Goal: Transaction & Acquisition: Obtain resource

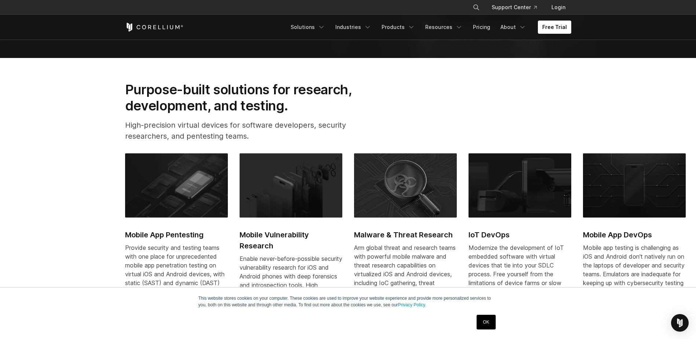
scroll to position [455, 0]
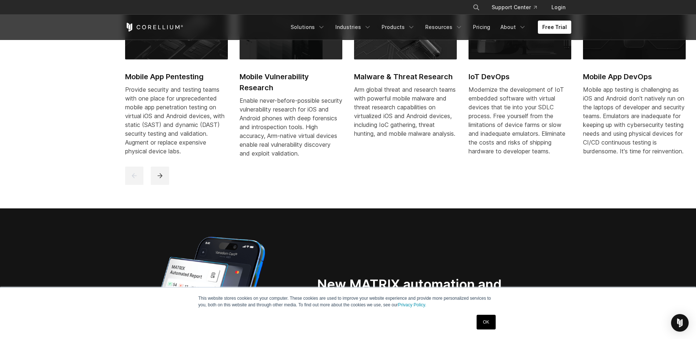
click at [481, 320] on link "OK" at bounding box center [485, 322] width 19 height 15
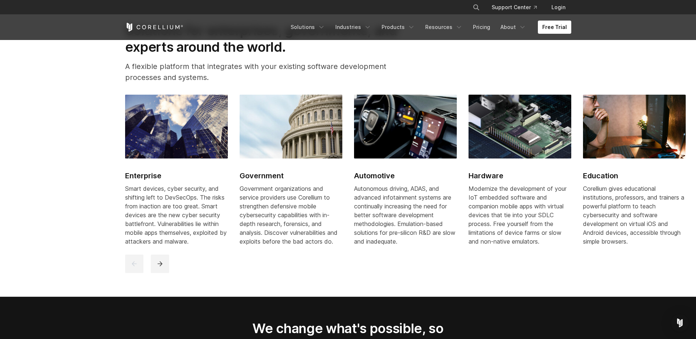
scroll to position [896, 0]
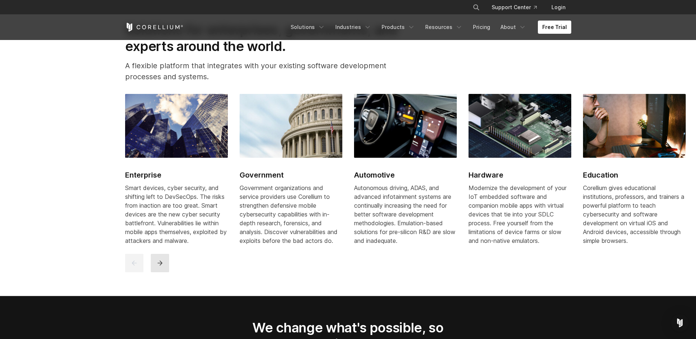
click at [168, 272] on button "next" at bounding box center [160, 263] width 18 height 18
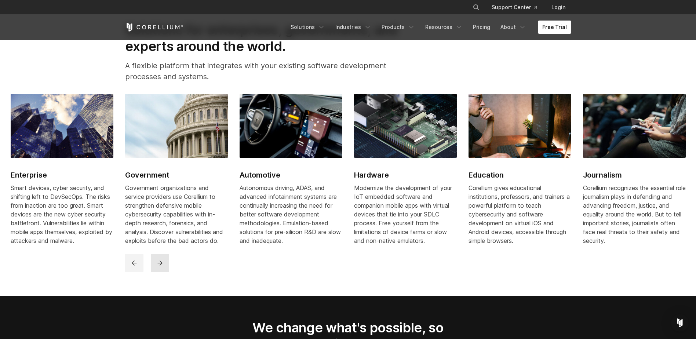
click at [167, 272] on button "next" at bounding box center [160, 263] width 18 height 18
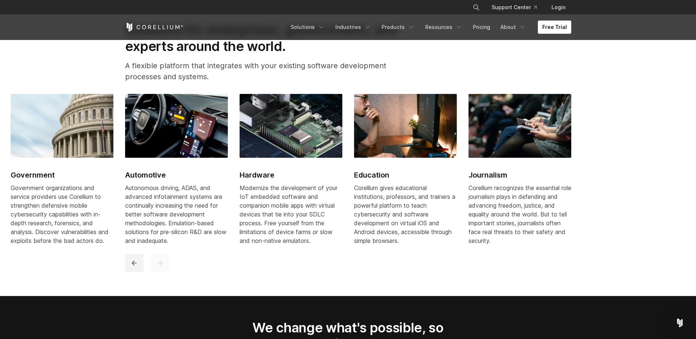
click at [167, 272] on button "next" at bounding box center [160, 263] width 18 height 18
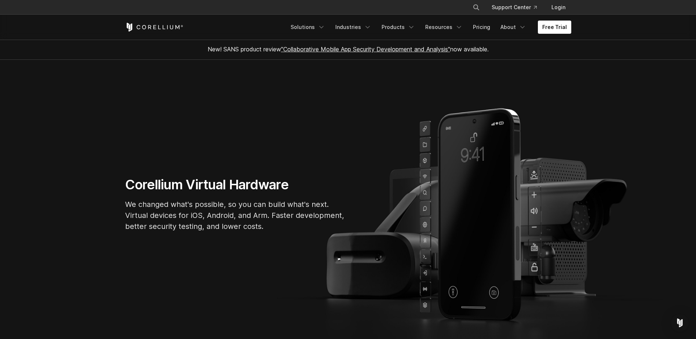
scroll to position [0, 0]
click at [316, 26] on link "Solutions" at bounding box center [307, 27] width 43 height 13
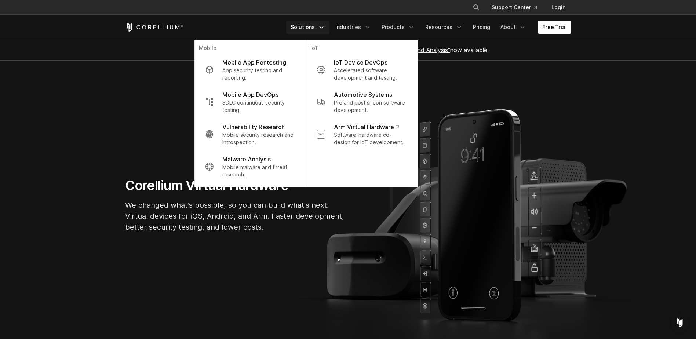
click at [325, 27] on icon "Navigation Menu" at bounding box center [321, 26] width 7 height 7
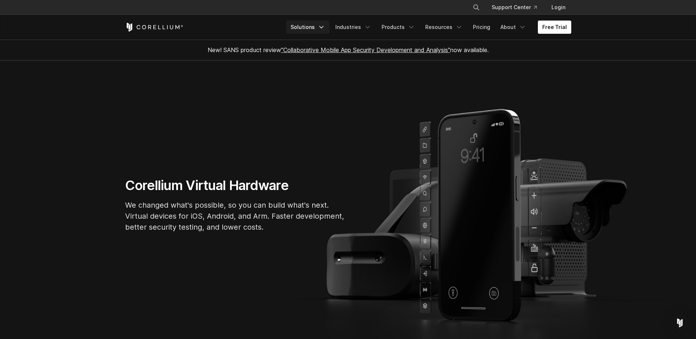
click at [325, 27] on icon "Navigation Menu" at bounding box center [321, 26] width 7 height 7
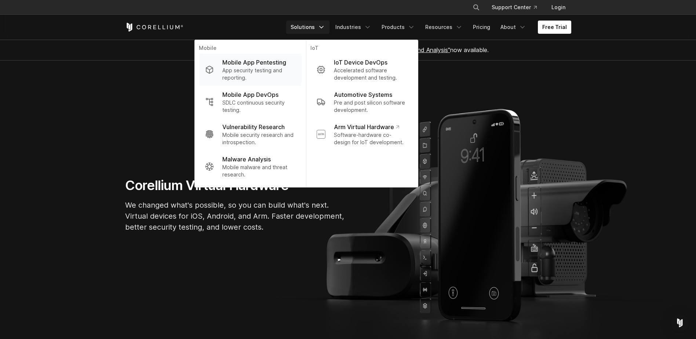
click at [257, 66] on p "Mobile App Pentesting" at bounding box center [254, 62] width 64 height 9
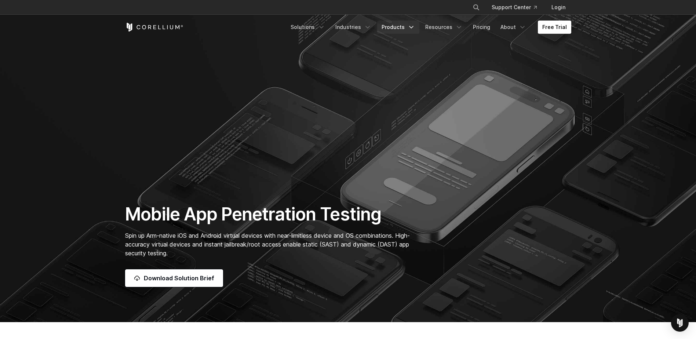
click at [392, 28] on link "Products" at bounding box center [398, 27] width 42 height 13
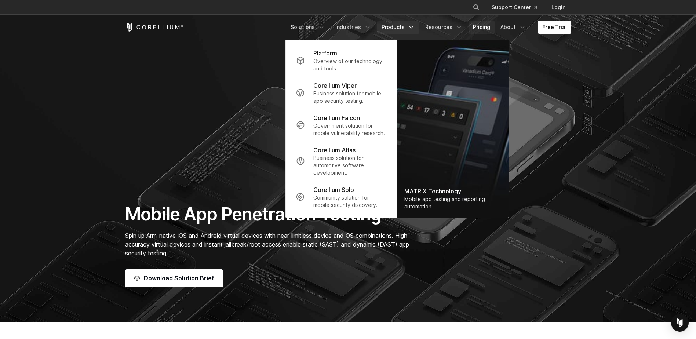
click at [486, 33] on link "Pricing" at bounding box center [481, 27] width 26 height 13
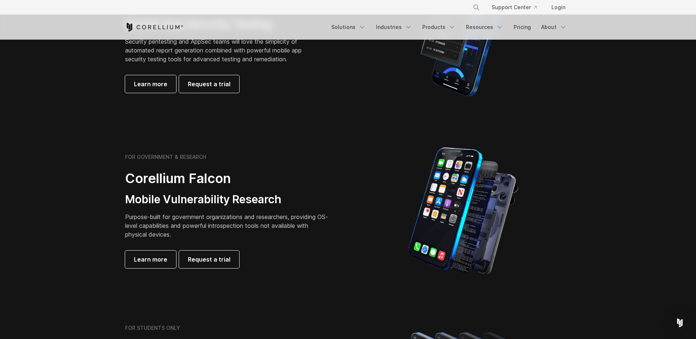
scroll to position [257, 0]
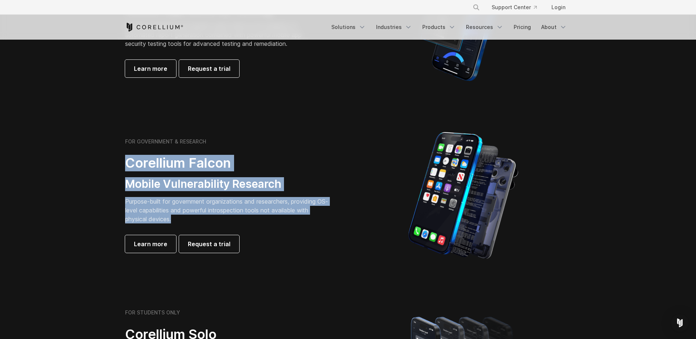
drag, startPoint x: 125, startPoint y: 161, endPoint x: 316, endPoint y: 222, distance: 200.5
click at [316, 222] on div "FOR GOVERNMENT & RESEARCH Corellium Falcon Mobile Vulnerability Research Purpos…" at bounding box center [227, 195] width 205 height 114
click at [316, 222] on p "Purpose-built for government organizations and researchers, providing OS-level …" at bounding box center [227, 210] width 205 height 26
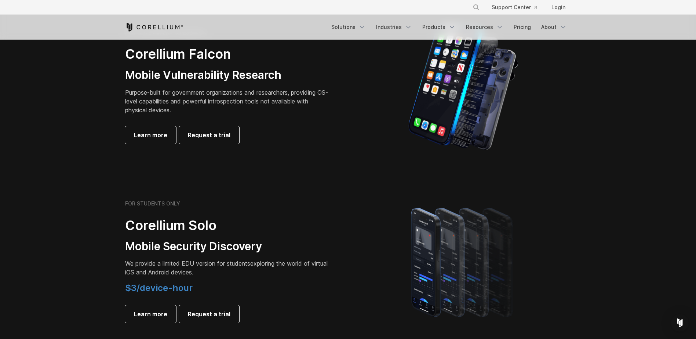
scroll to position [403, 0]
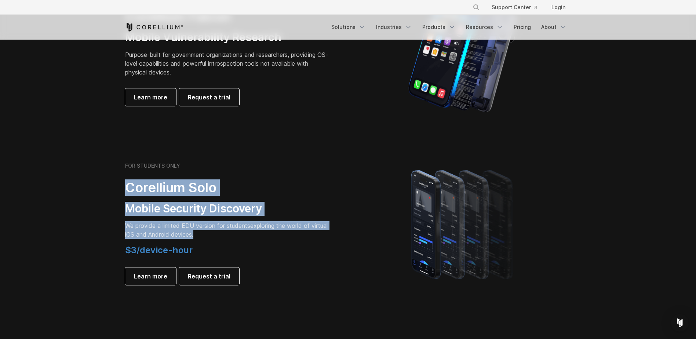
drag, startPoint x: 125, startPoint y: 186, endPoint x: 275, endPoint y: 232, distance: 157.2
click at [275, 232] on div "FOR STUDENTS ONLY Corellium Solo Mobile Security Discovery We provide a limited…" at bounding box center [227, 223] width 205 height 122
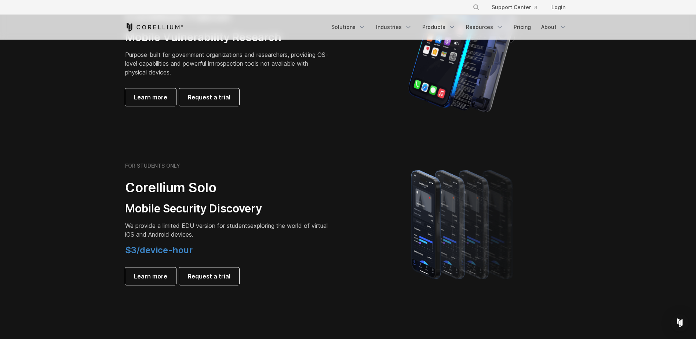
drag, startPoint x: 275, startPoint y: 232, endPoint x: 279, endPoint y: 252, distance: 20.2
click at [279, 252] on h4 "$3/device-hour" at bounding box center [227, 250] width 205 height 11
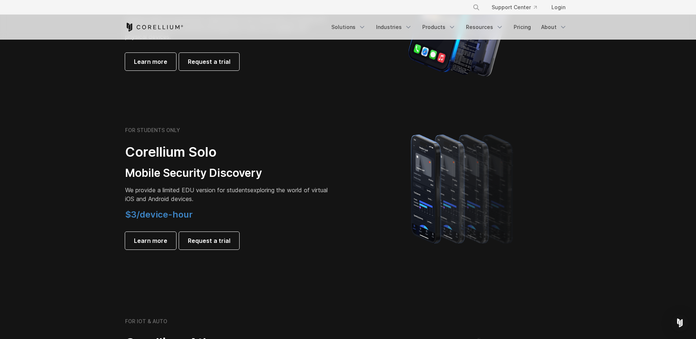
scroll to position [440, 0]
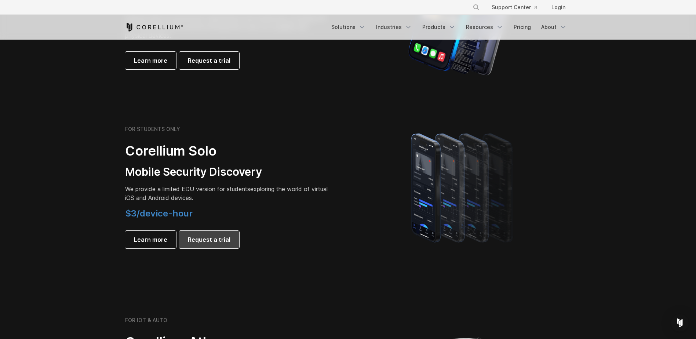
click at [200, 244] on span "Request a trial" at bounding box center [209, 239] width 43 height 9
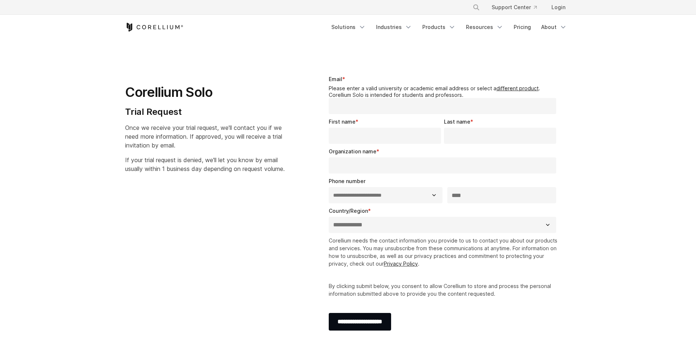
select select "**"
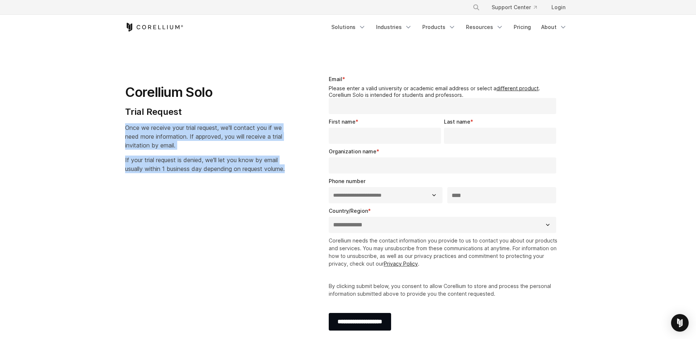
drag, startPoint x: 122, startPoint y: 126, endPoint x: 288, endPoint y: 179, distance: 173.2
click at [288, 179] on div "Corellium Solo Trial Request Once we receive your trial request, we'll contact …" at bounding box center [214, 121] width 192 height 116
